Goal: Task Accomplishment & Management: Use online tool/utility

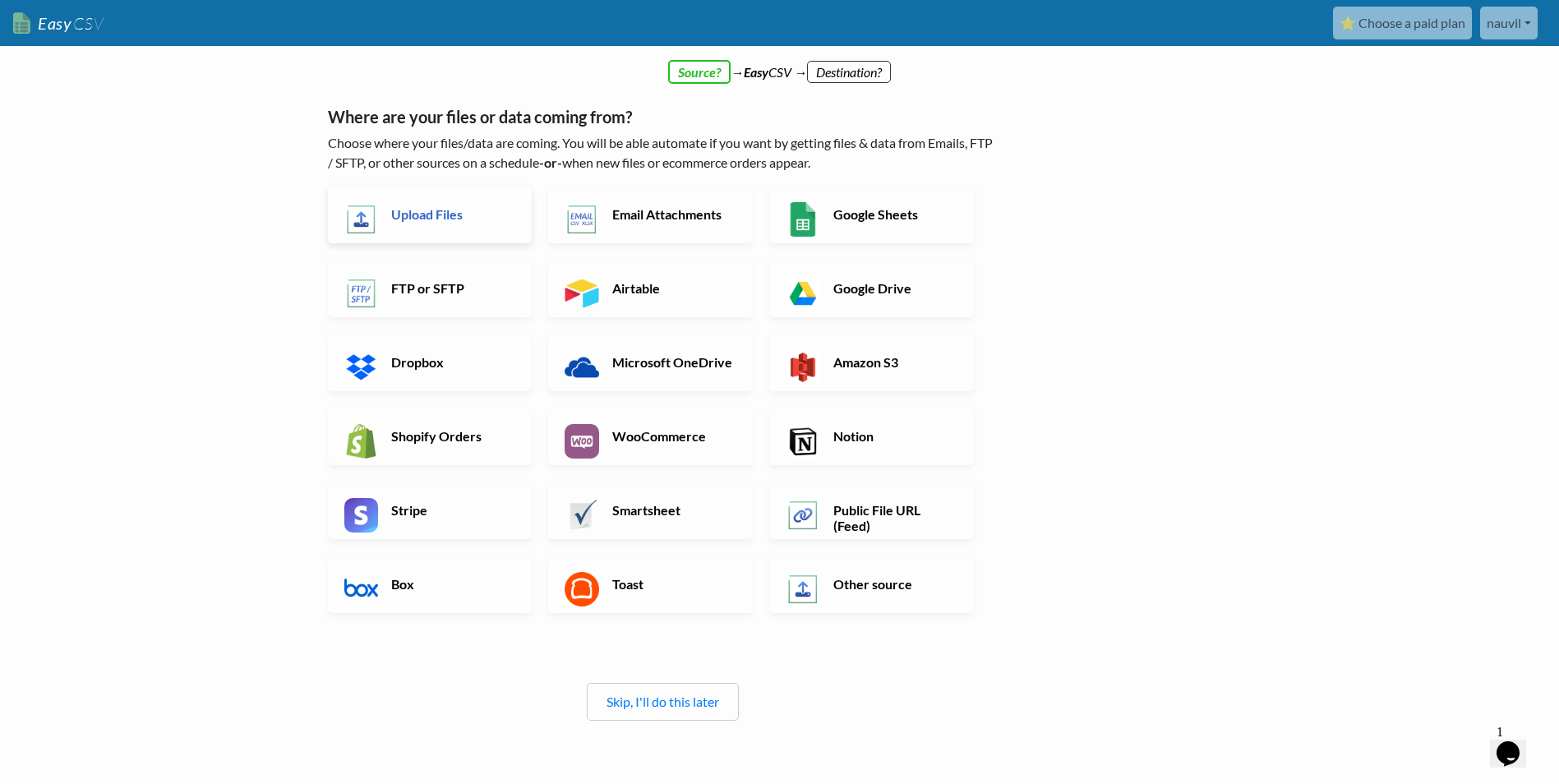
click at [451, 208] on h6 "Upload Files" at bounding box center [451, 214] width 129 height 16
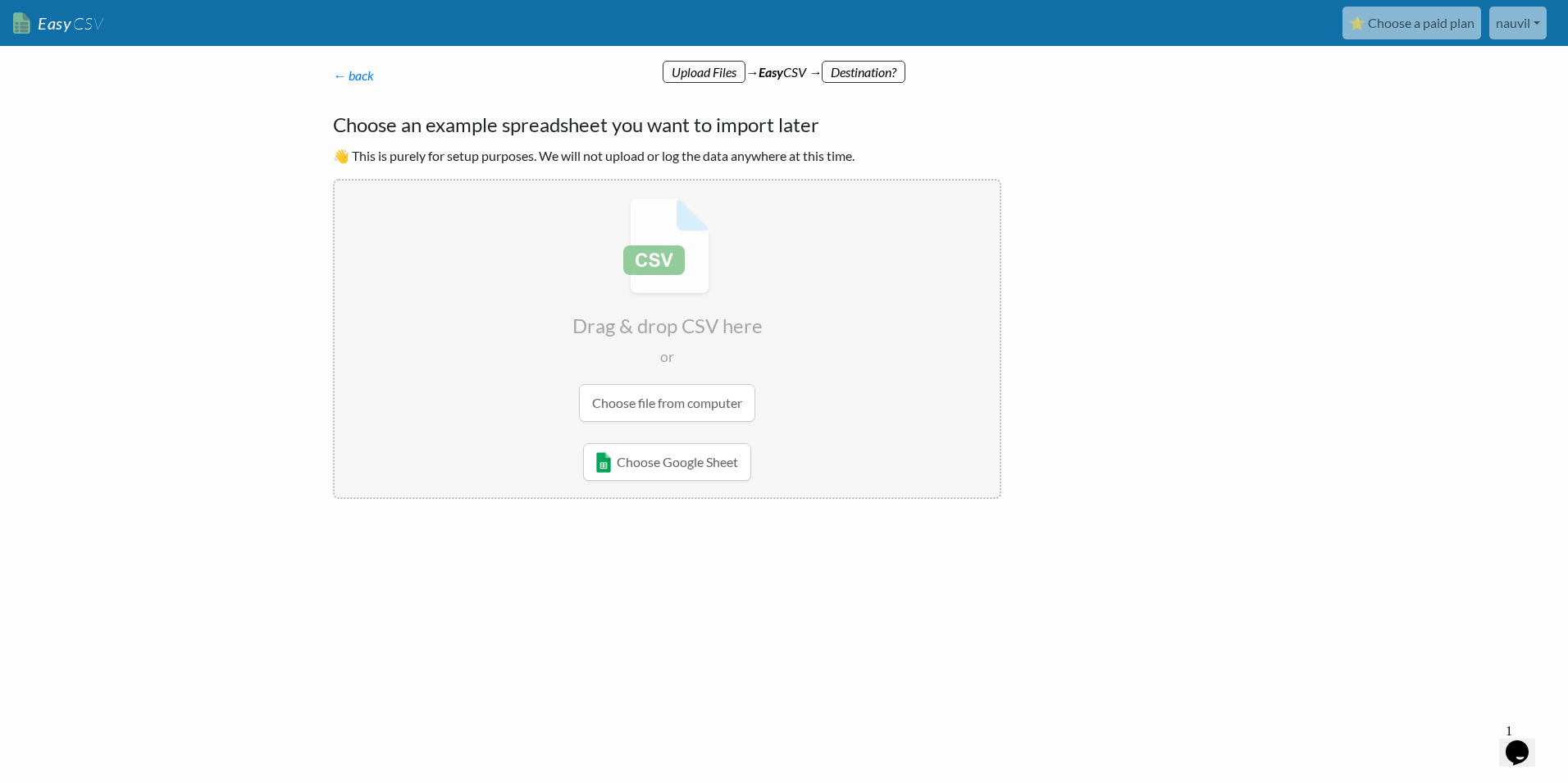
click at [682, 407] on input "file" at bounding box center [668, 310] width 665 height 259
type input "C:\fakepath\ReportOutput-GKJWU.csv"
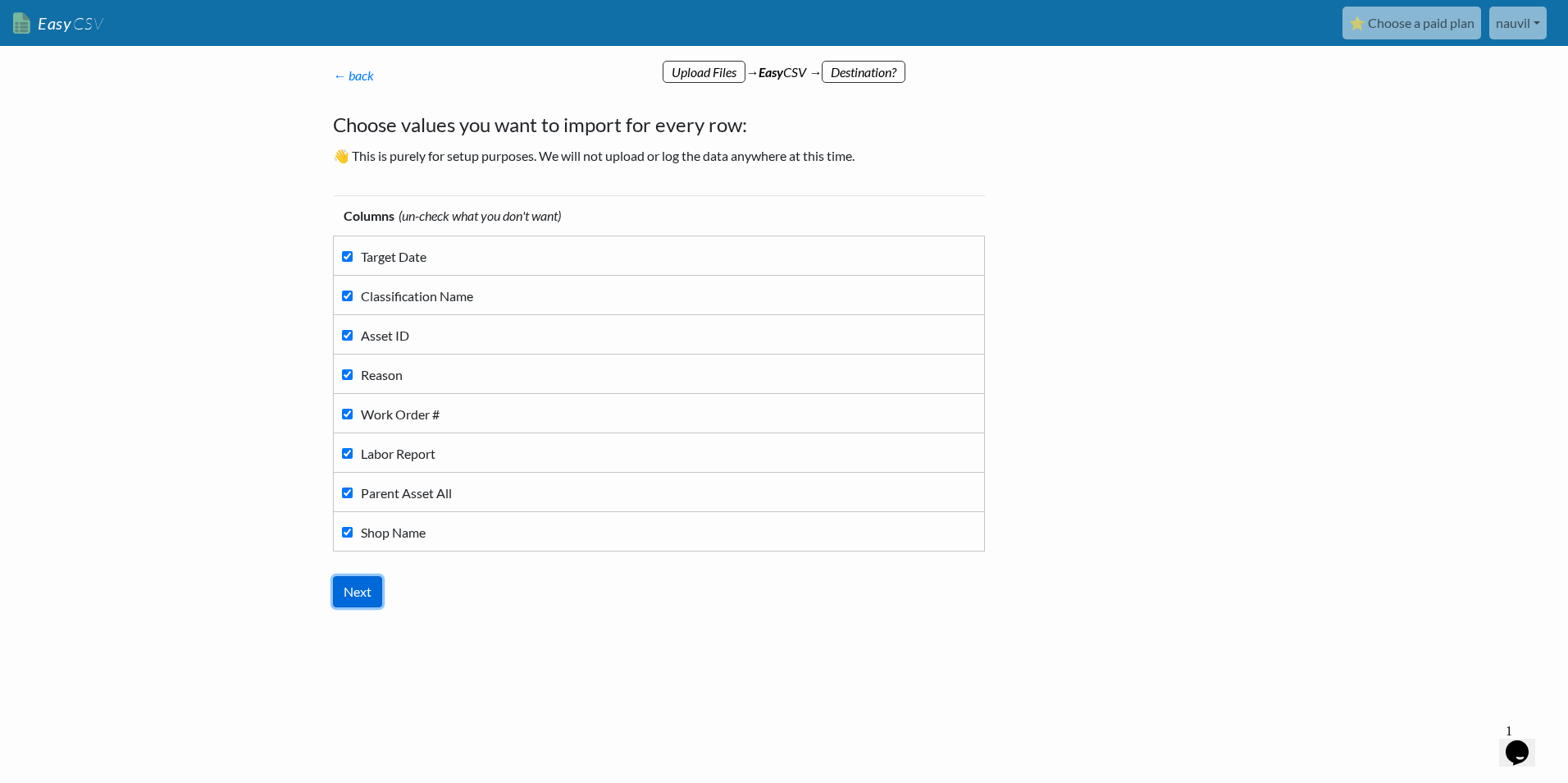
click at [361, 596] on input "Next" at bounding box center [358, 592] width 49 height 31
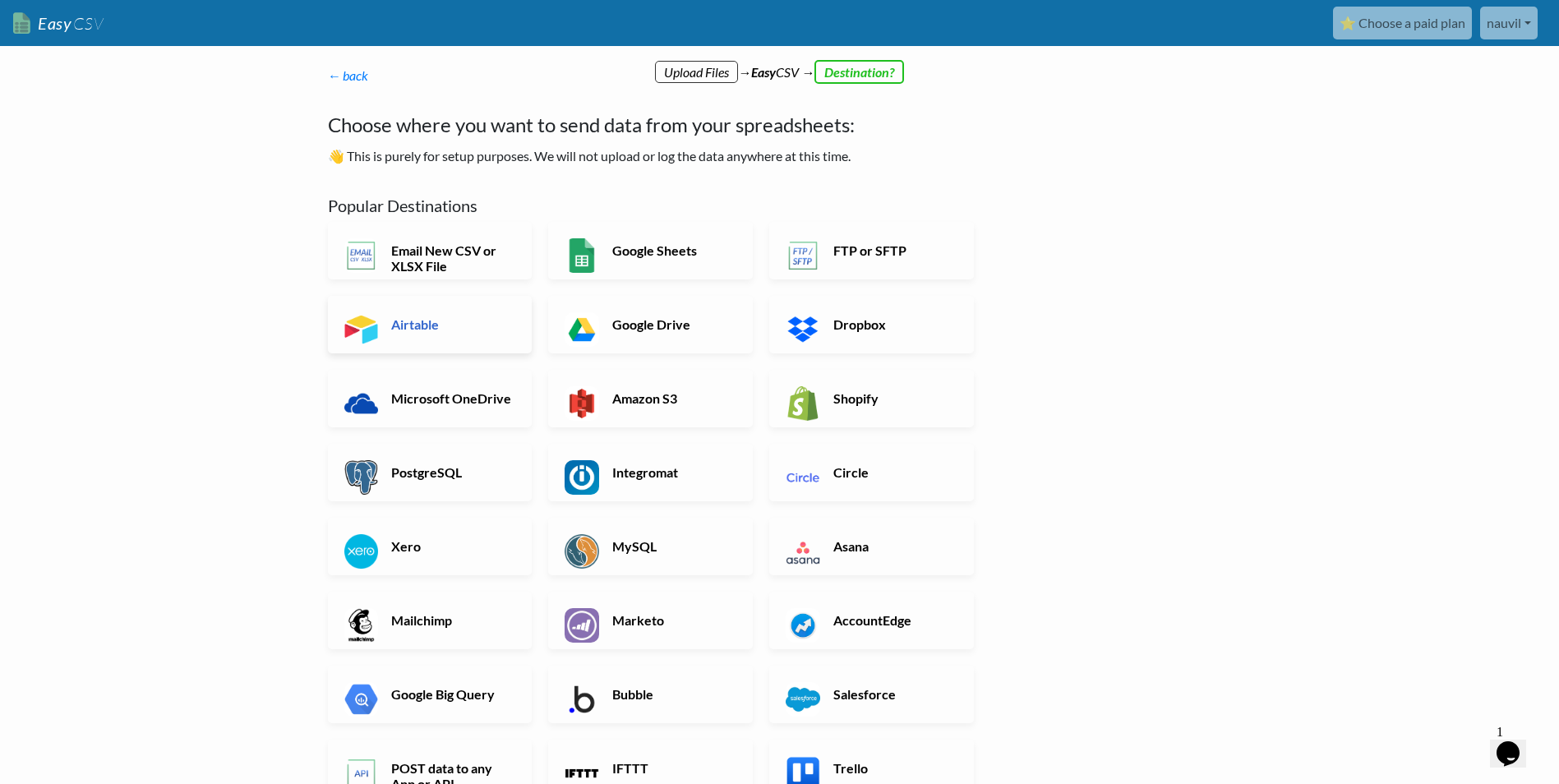
click at [431, 315] on link "Airtable" at bounding box center [431, 325] width 205 height 58
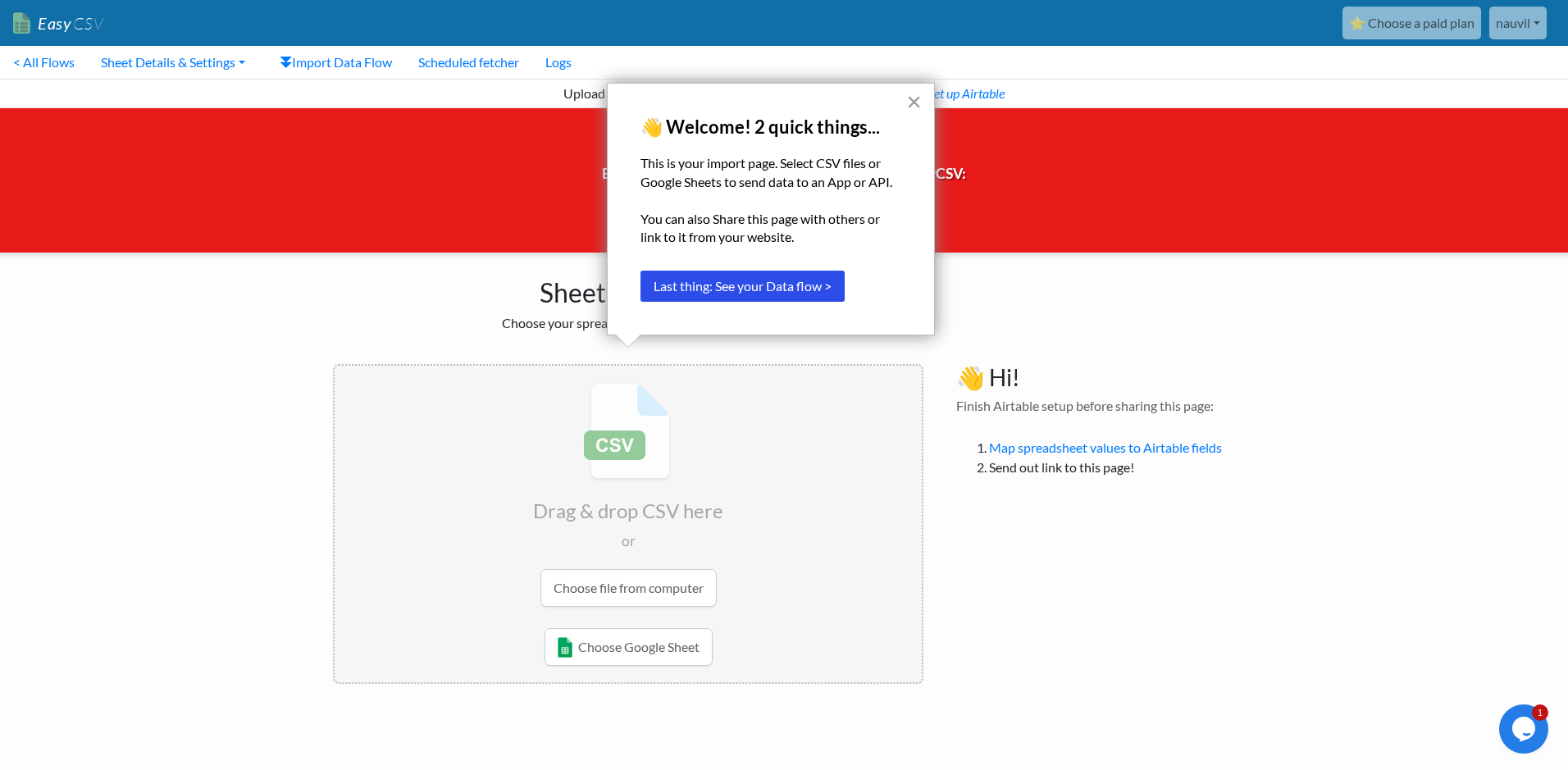
click at [914, 97] on button "×" at bounding box center [914, 102] width 16 height 26
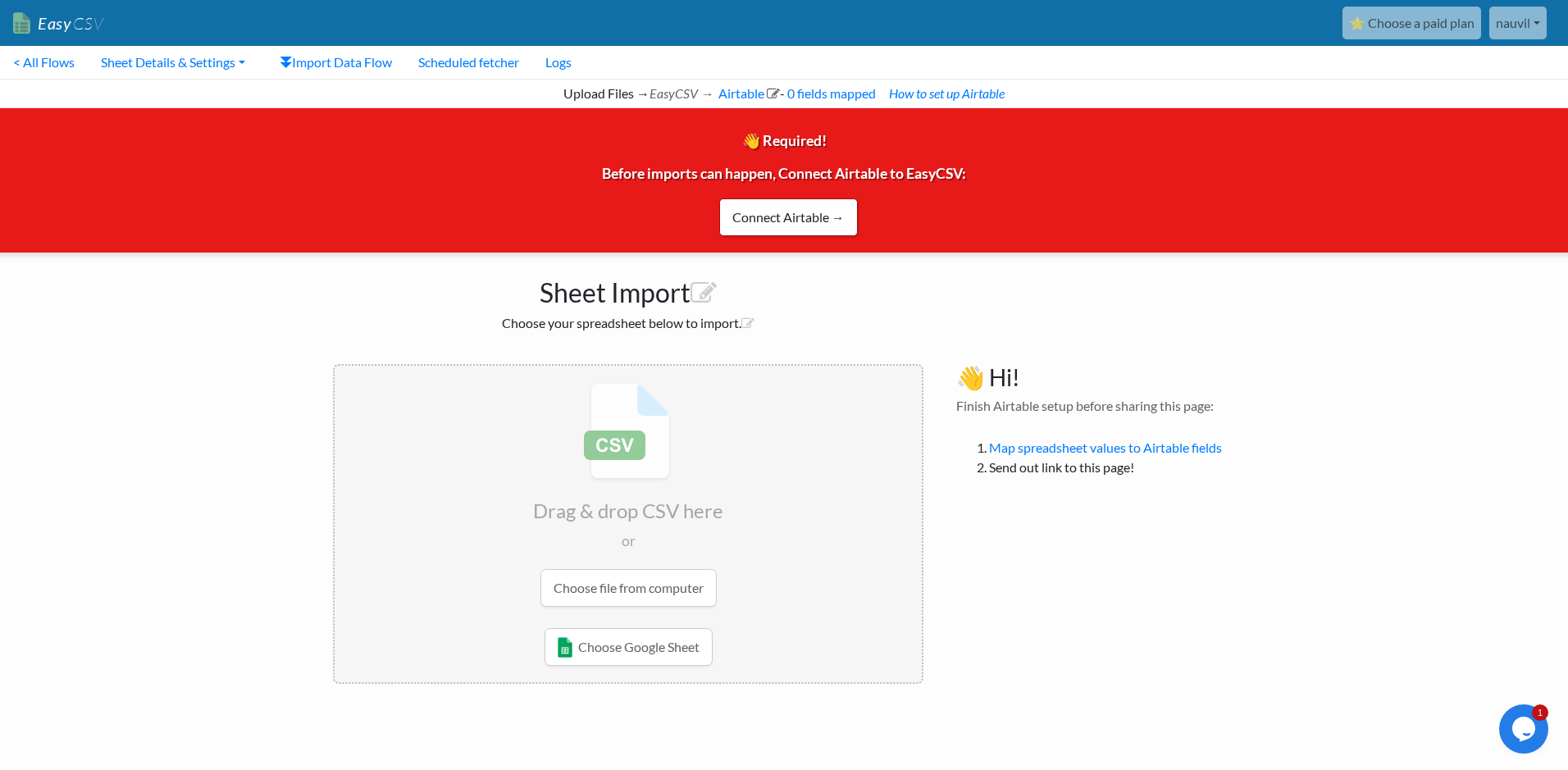
click at [640, 592] on input "file" at bounding box center [628, 494] width 587 height 258
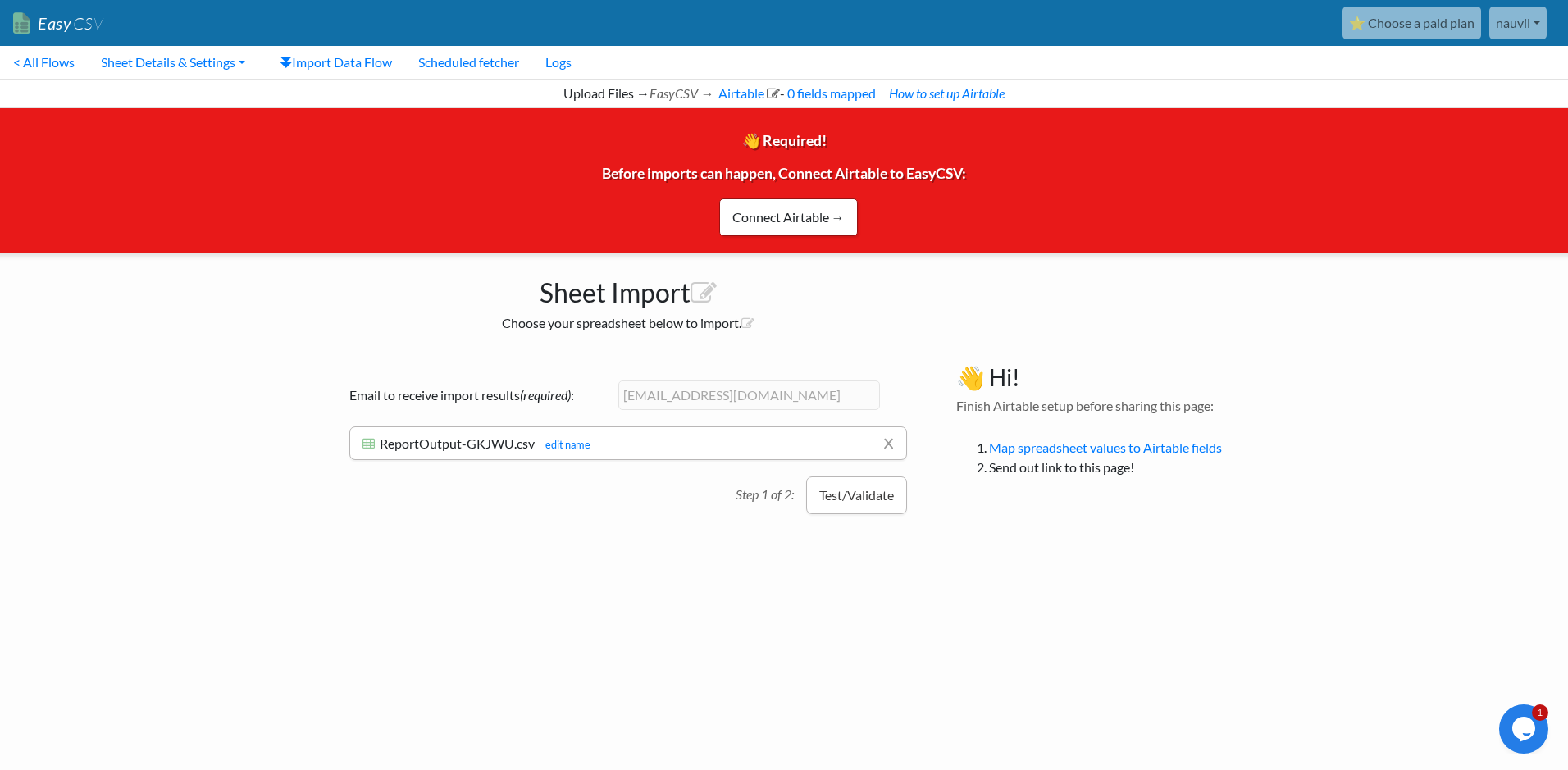
click at [863, 499] on button "Test/Validate" at bounding box center [857, 495] width 101 height 38
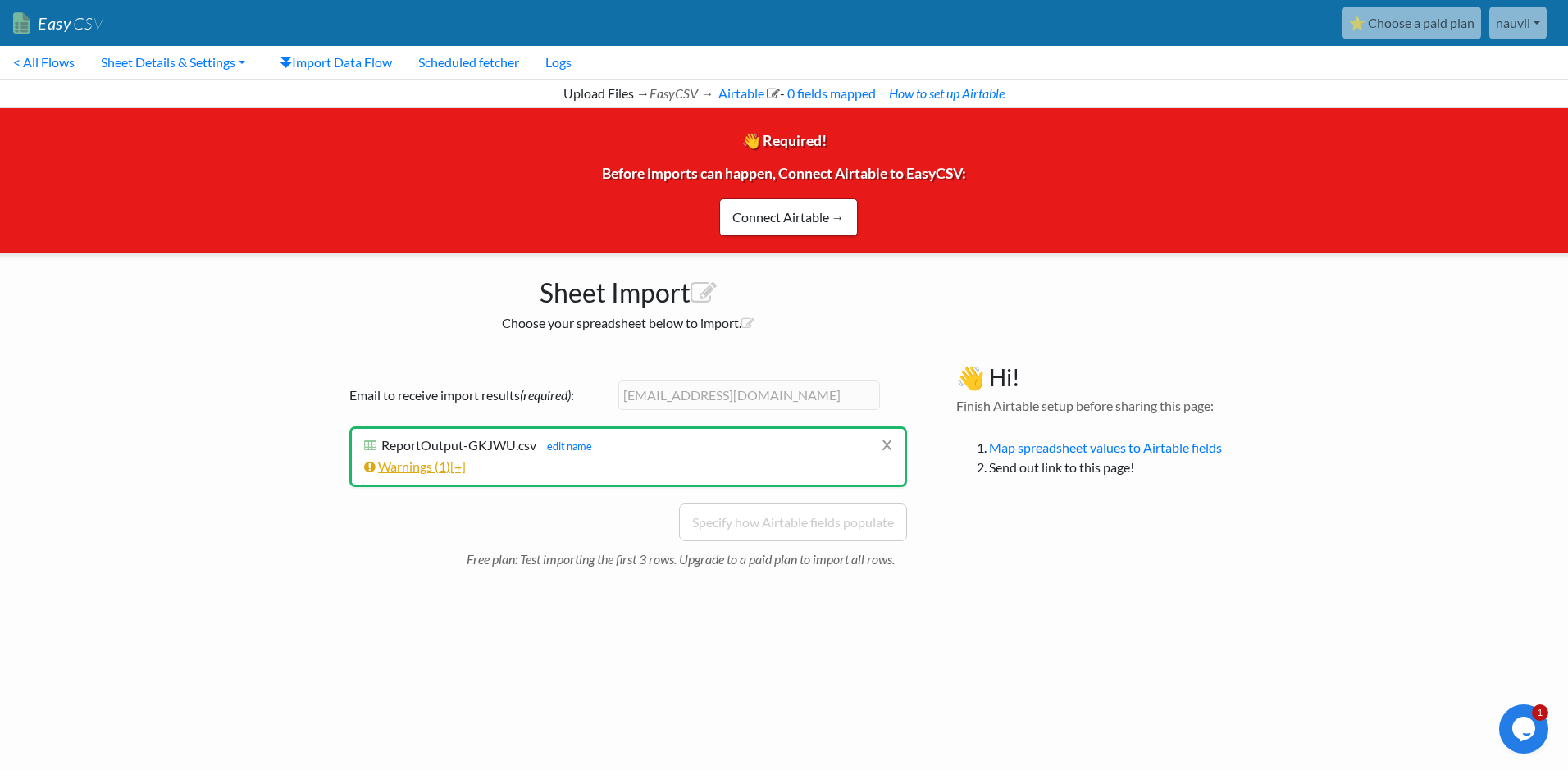
click at [449, 466] on link "Warnings ( 1 ) [+]" at bounding box center [415, 466] width 102 height 16
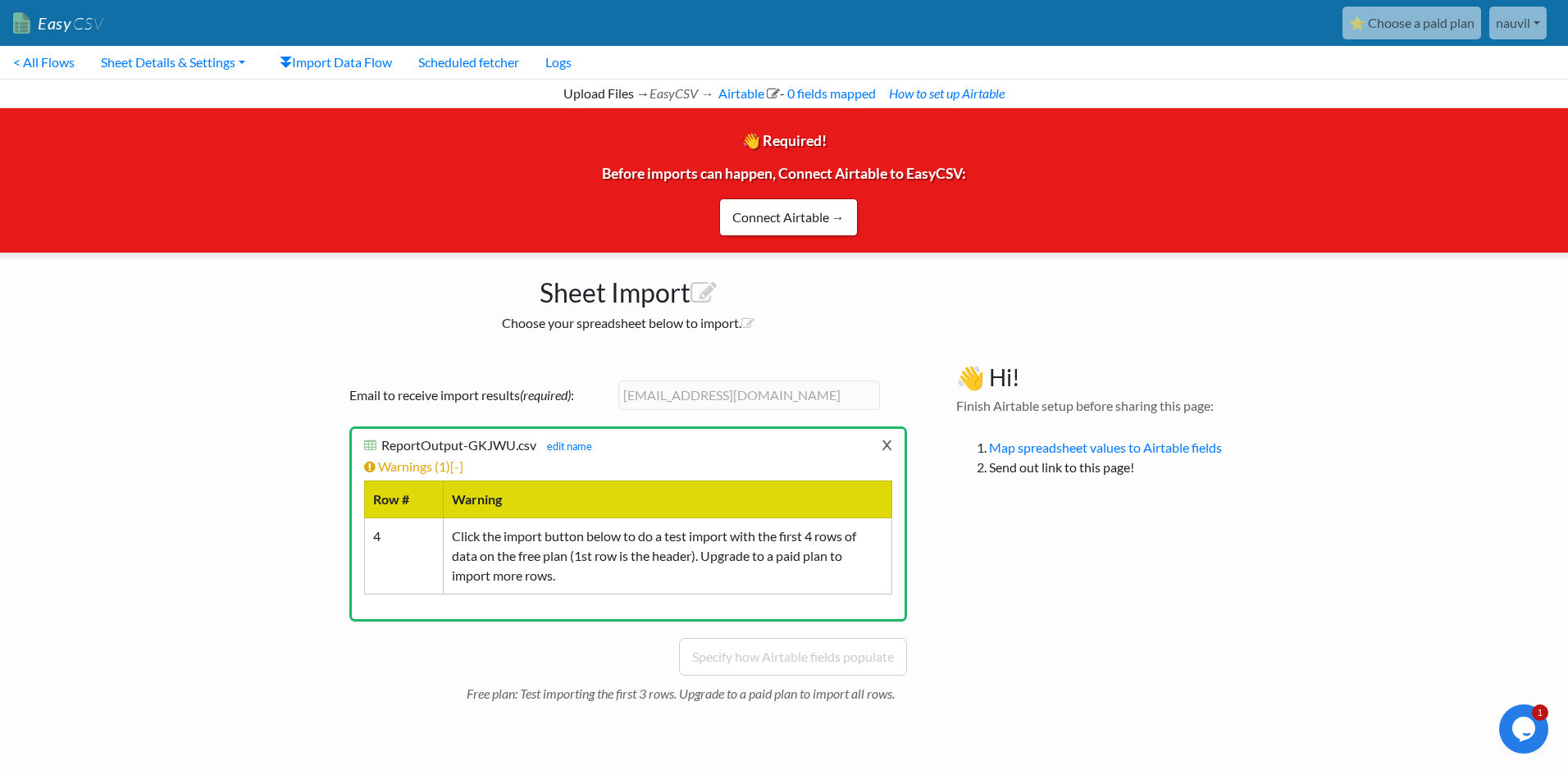
click at [885, 453] on link "x" at bounding box center [886, 444] width 11 height 31
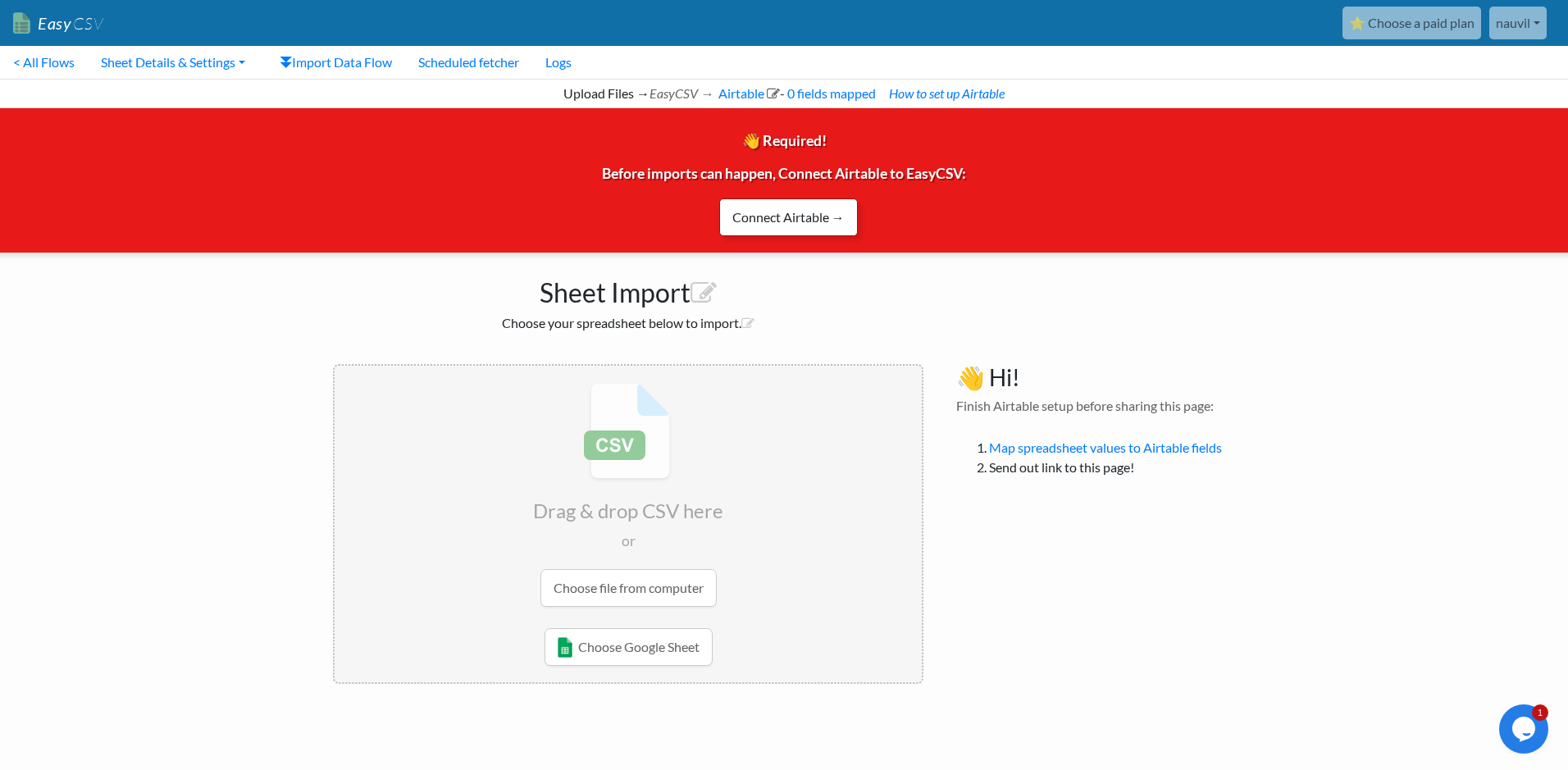
click at [790, 221] on link "Connect Airtable →" at bounding box center [789, 217] width 138 height 38
